Goal: Transaction & Acquisition: Purchase product/service

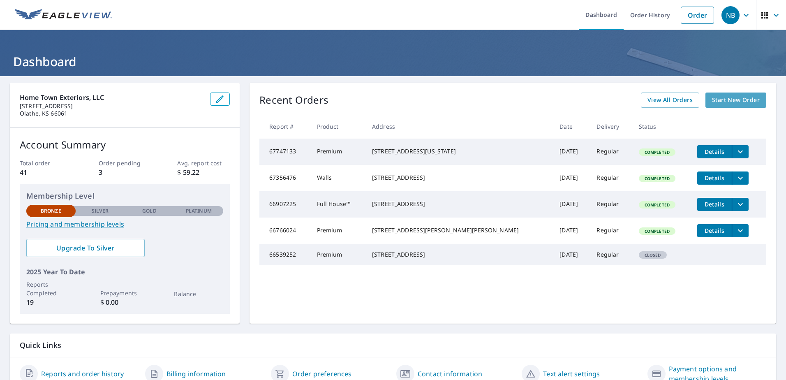
click at [730, 96] on span "Start New Order" at bounding box center [736, 100] width 48 height 10
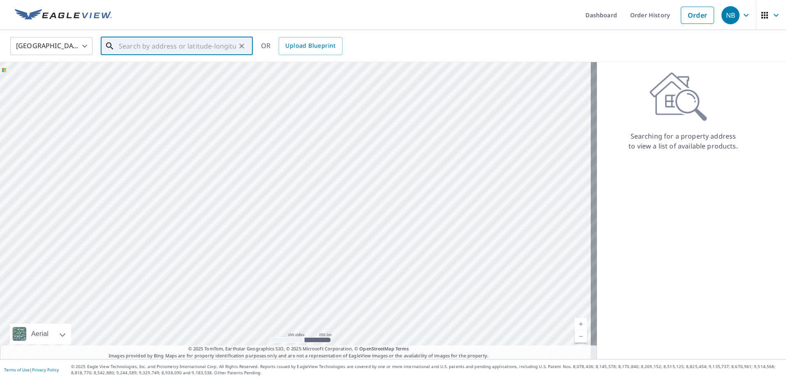
click at [134, 46] on input "text" at bounding box center [177, 46] width 117 height 23
click at [157, 73] on span "[STREET_ADDRESS]" at bounding box center [181, 70] width 129 height 10
type input "[STREET_ADDRESS]"
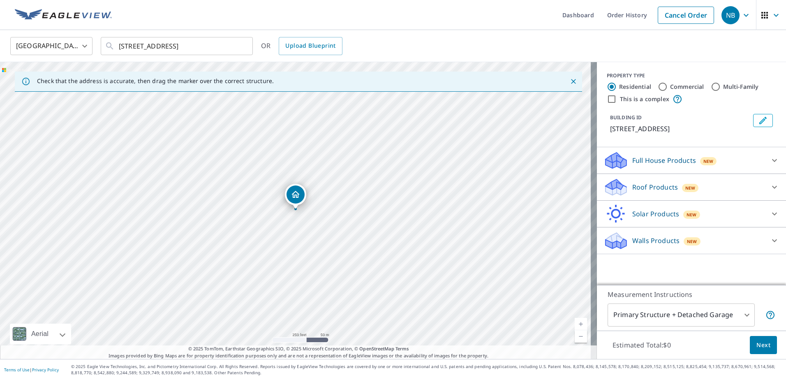
click at [654, 241] on p "Walls Products" at bounding box center [655, 241] width 47 height 10
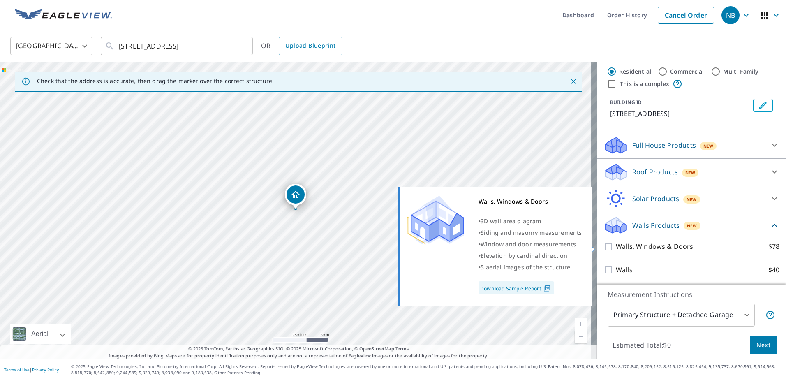
click at [604, 248] on input "Walls, Windows & Doors $78" at bounding box center [609, 247] width 12 height 10
checkbox input "true"
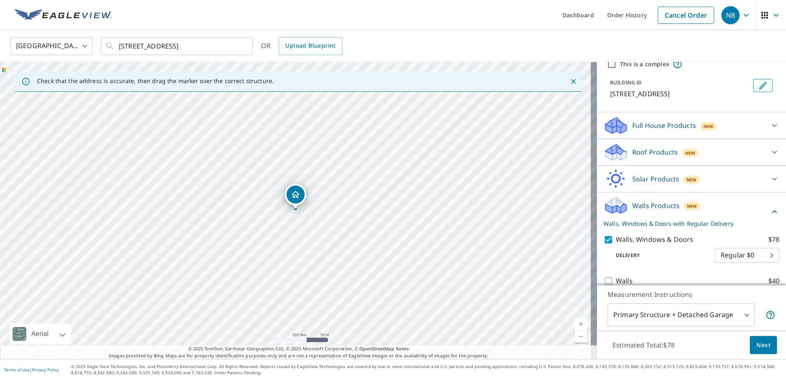
scroll to position [46, 0]
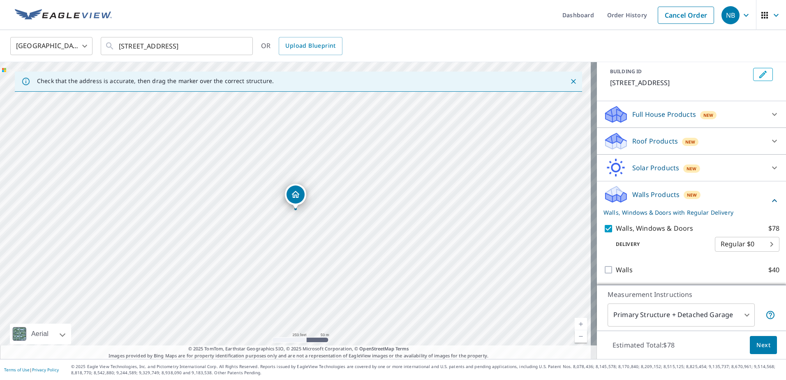
click at [656, 113] on p "Full House Products" at bounding box center [664, 114] width 64 height 10
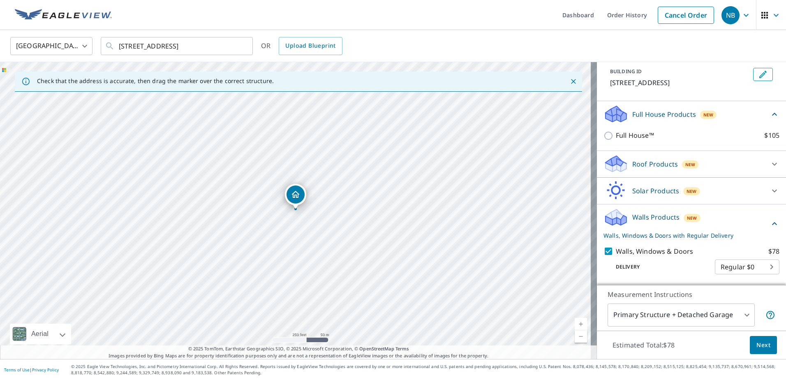
click at [656, 113] on p "Full House Products" at bounding box center [664, 114] width 64 height 10
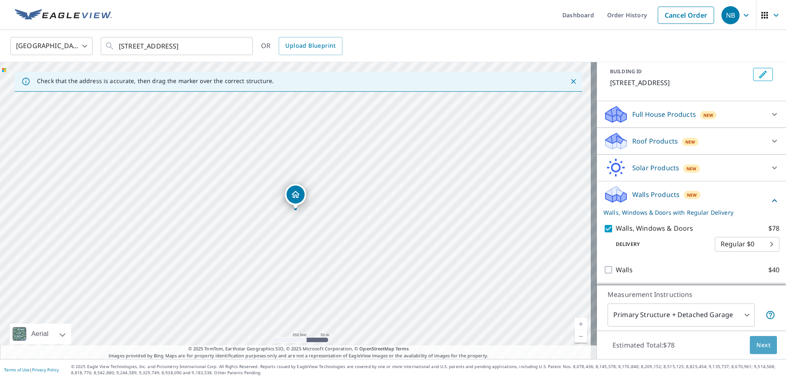
click at [756, 343] on span "Next" at bounding box center [763, 345] width 14 height 10
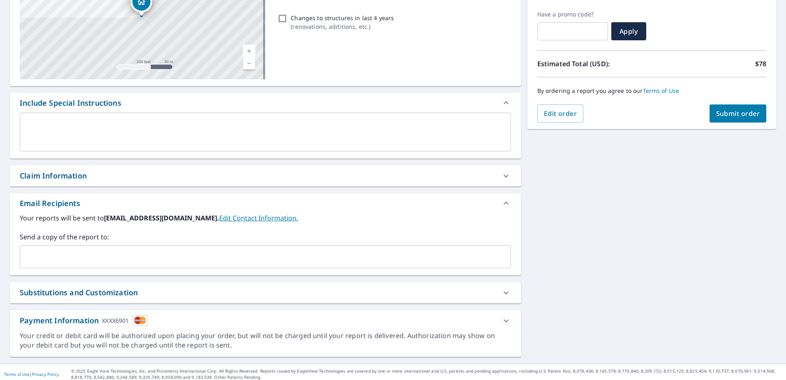
scroll to position [138, 0]
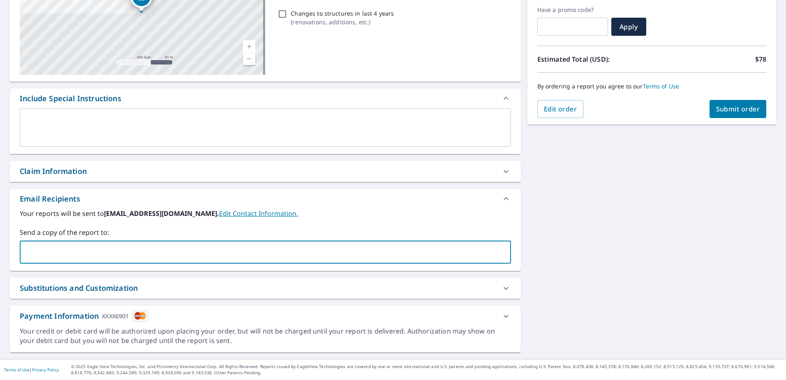
click at [115, 245] on input "text" at bounding box center [259, 252] width 472 height 16
type input "[PERSON_NAME][EMAIL_ADDRESS][DOMAIN_NAME]"
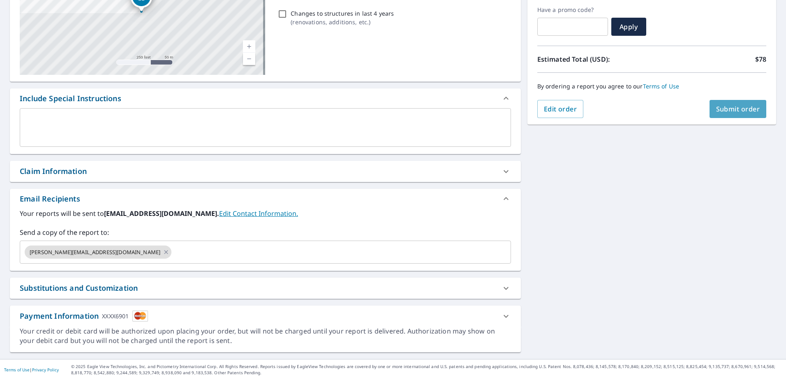
click at [740, 106] on span "Submit order" at bounding box center [738, 108] width 44 height 9
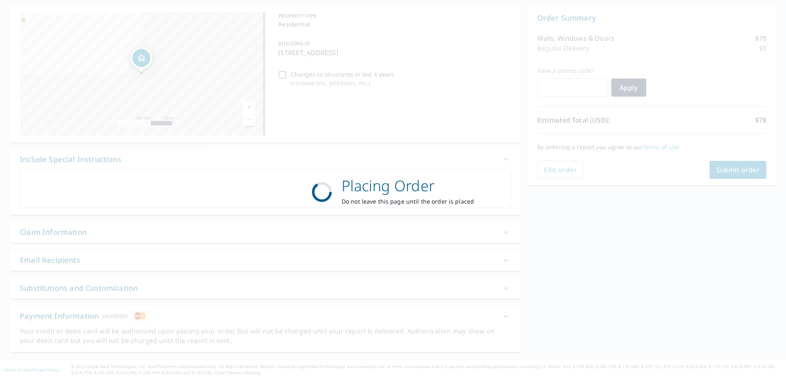
scroll to position [77, 0]
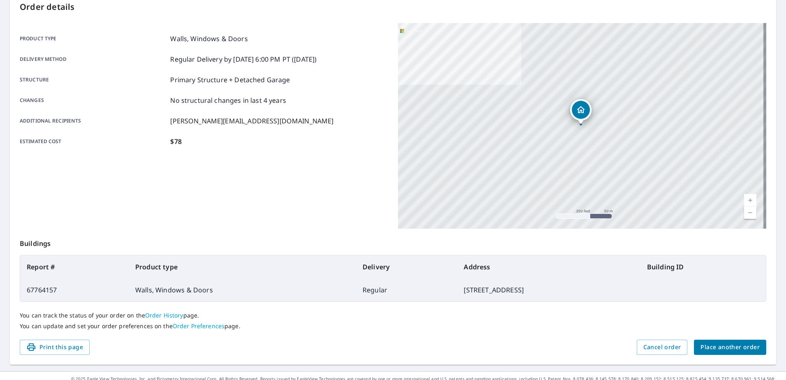
scroll to position [104, 0]
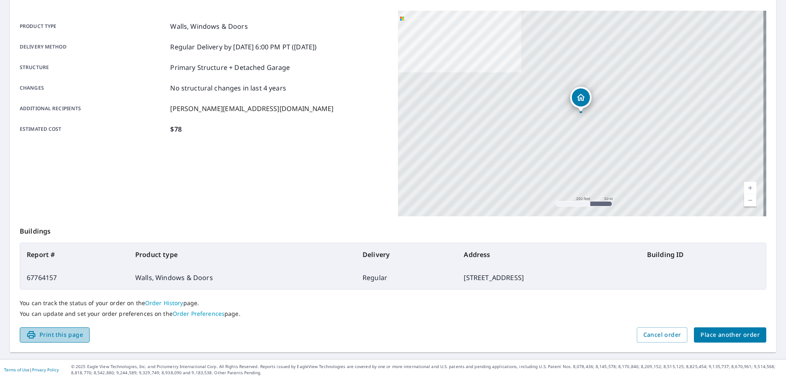
click at [60, 332] on span "Print this page" at bounding box center [54, 335] width 57 height 10
